Goal: Task Accomplishment & Management: Manage account settings

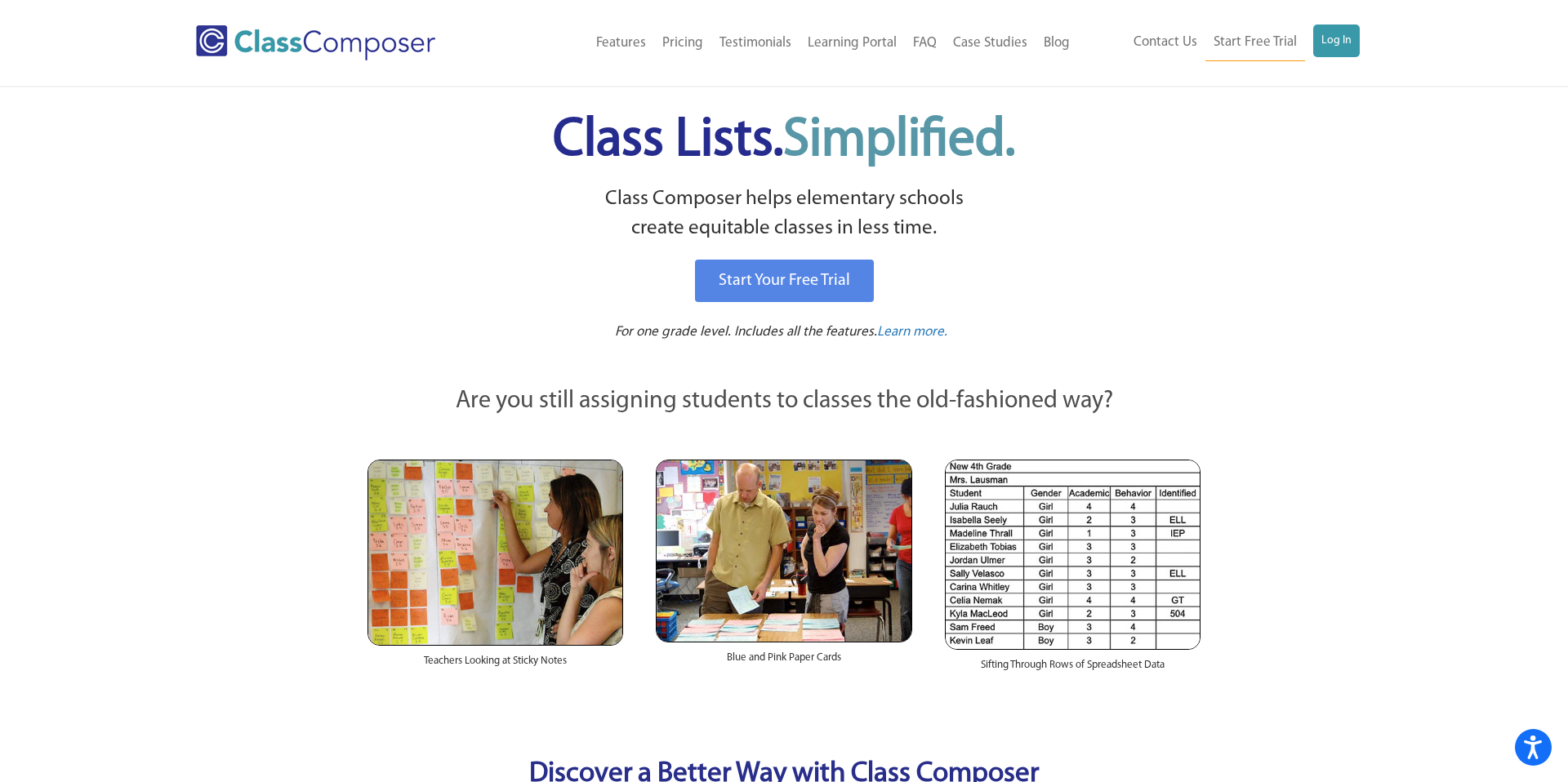
click at [1099, 332] on p "For one grade level. Includes all the features. Learn more." at bounding box center [783, 333] width 838 height 20
click at [1335, 39] on link "Log In" at bounding box center [1337, 40] width 47 height 33
click at [1000, 308] on div "Start Your Free Trial" at bounding box center [783, 287] width 838 height 71
click at [1345, 49] on link "Log In" at bounding box center [1337, 40] width 47 height 33
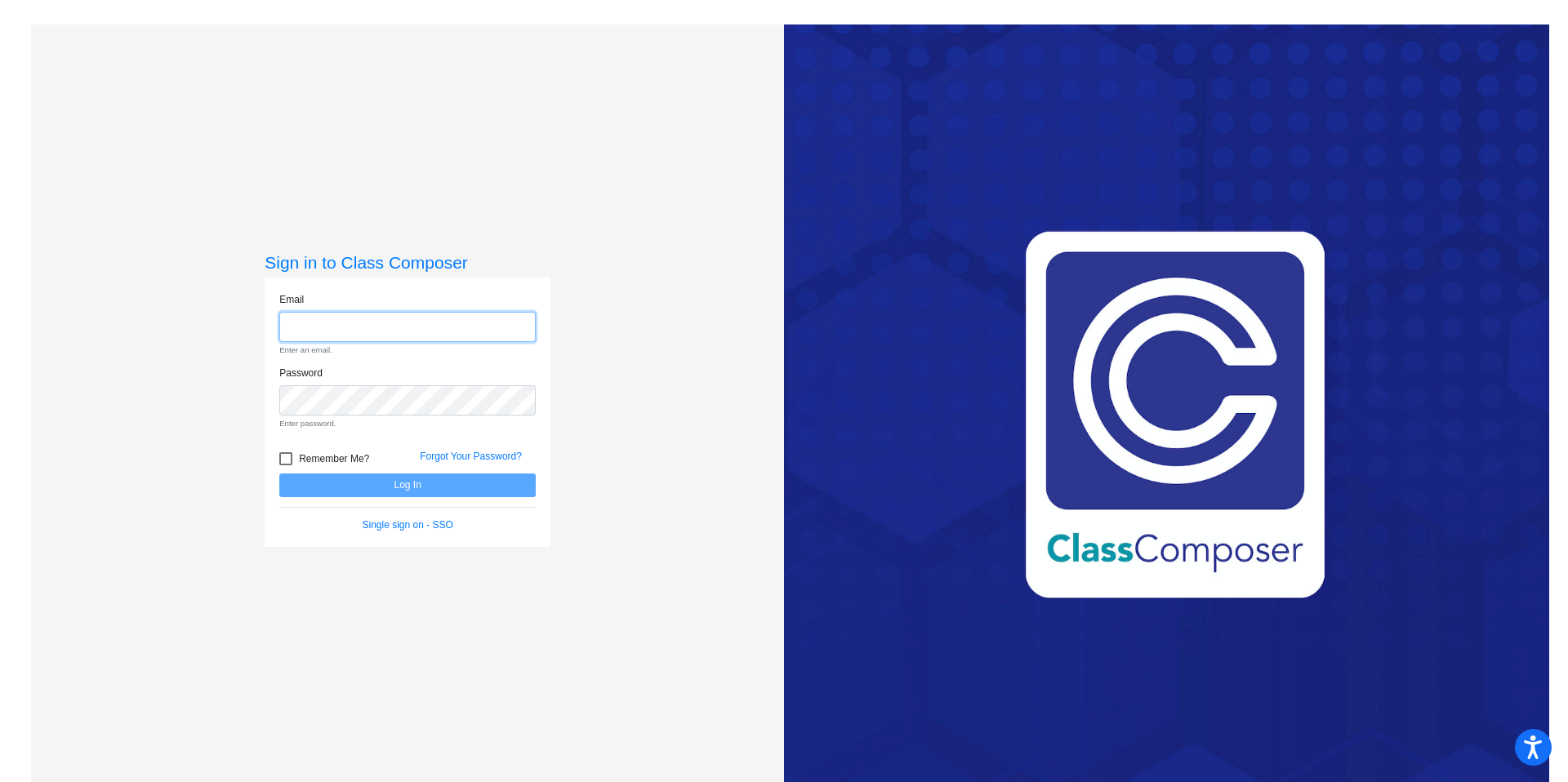
type input "alee@lgusd.org"
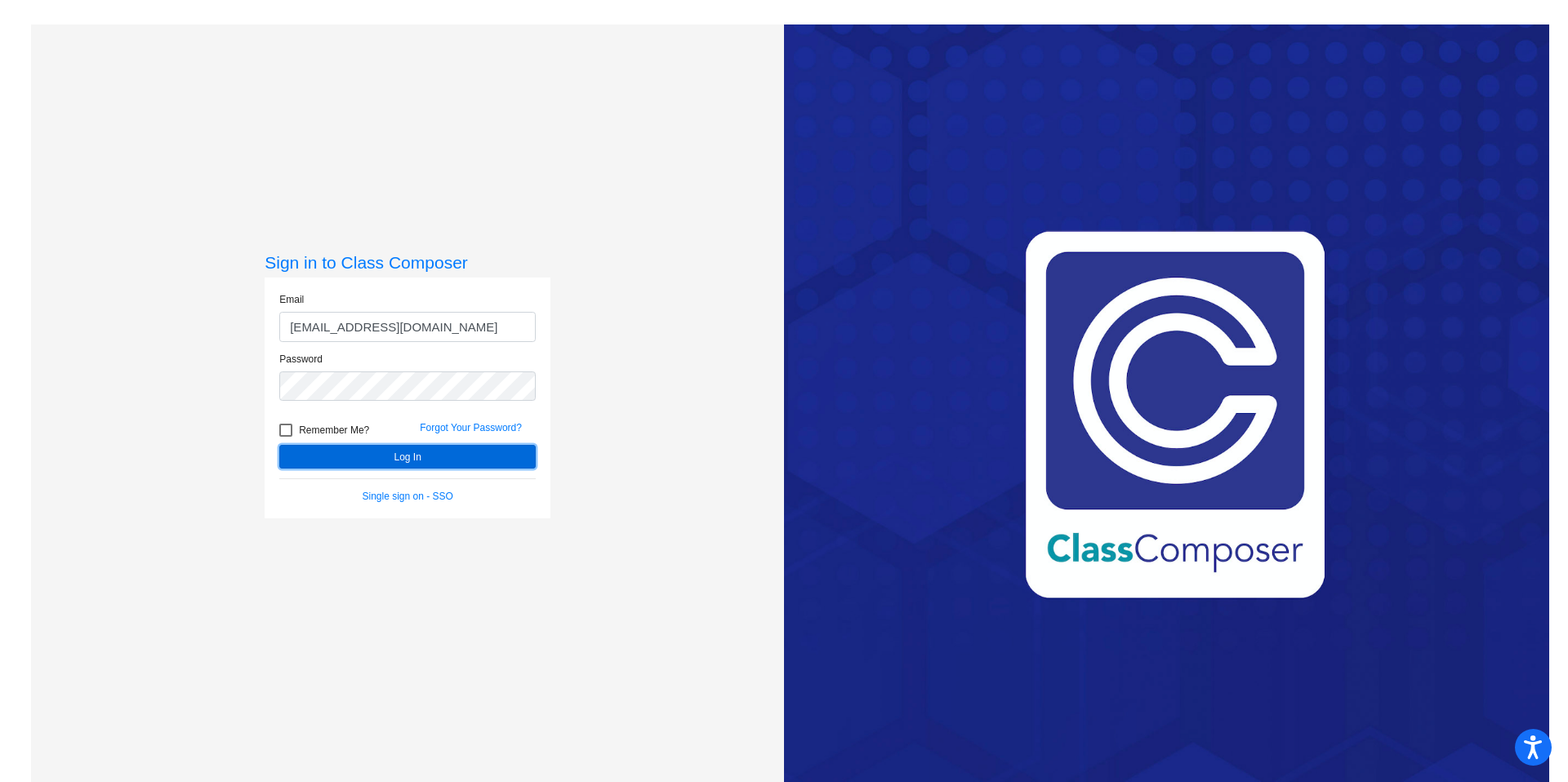
click at [483, 463] on button "Log In" at bounding box center [407, 457] width 256 height 23
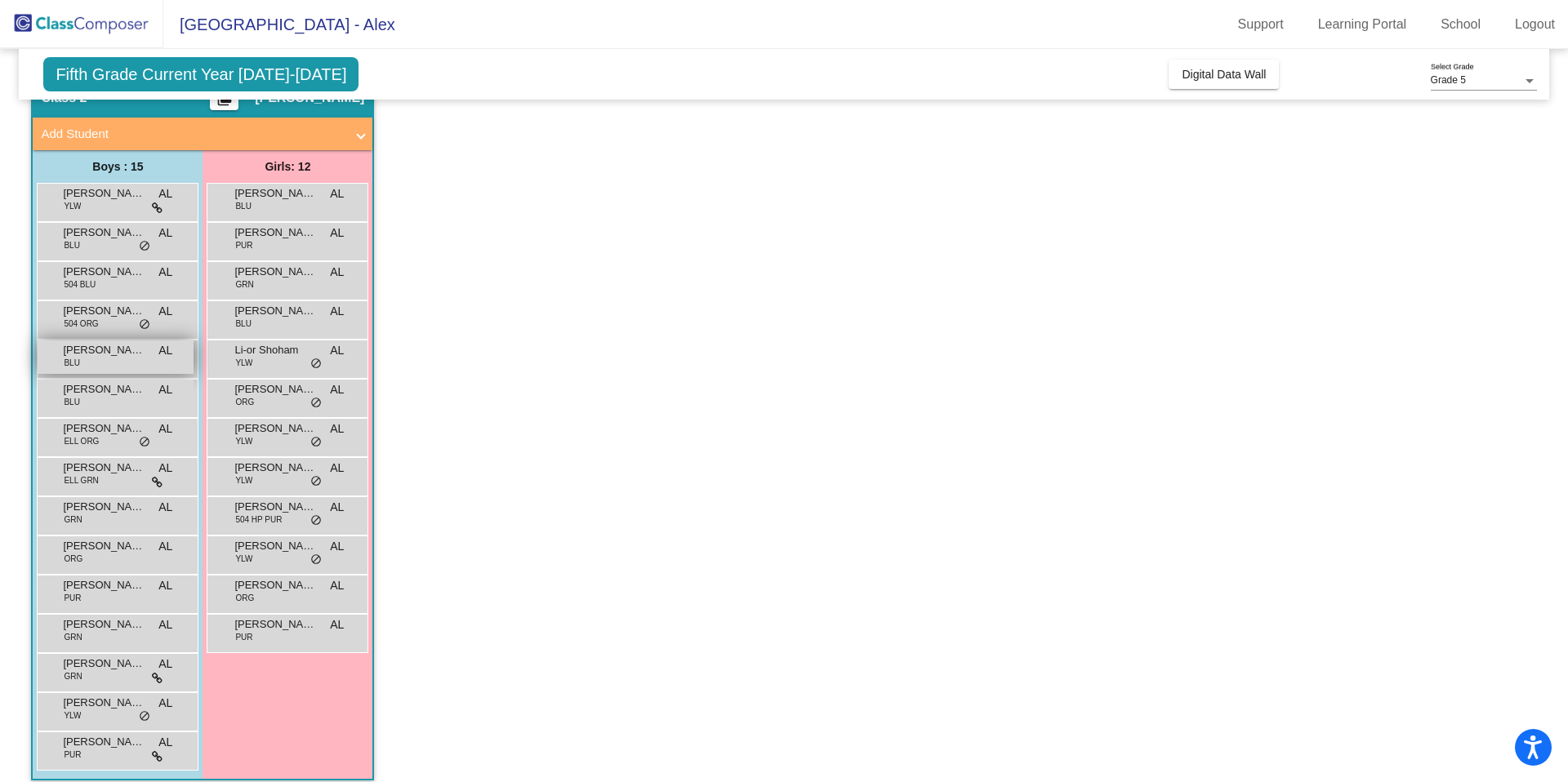
scroll to position [93, 0]
